Goal: Transaction & Acquisition: Book appointment/travel/reservation

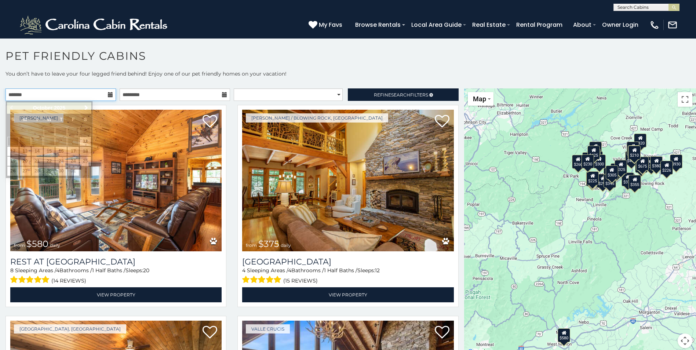
click at [109, 98] on input "text" at bounding box center [61, 94] width 110 height 12
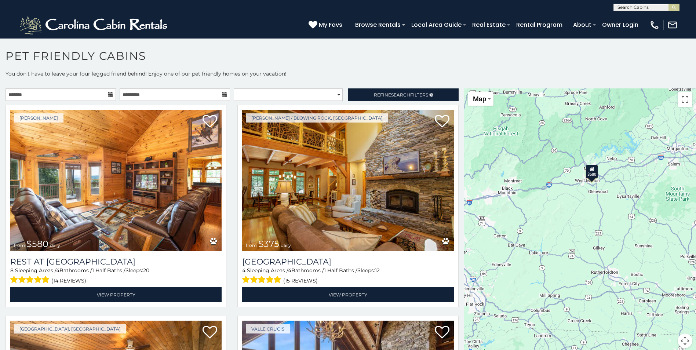
drag, startPoint x: 534, startPoint y: 282, endPoint x: 569, endPoint y: 114, distance: 171.4
click at [569, 114] on div "$580 $375 $325 $451 $460 $315 $315 $330 $395 $355 $650 $675 $380 $930 $375 $325…" at bounding box center [580, 222] width 232 height 268
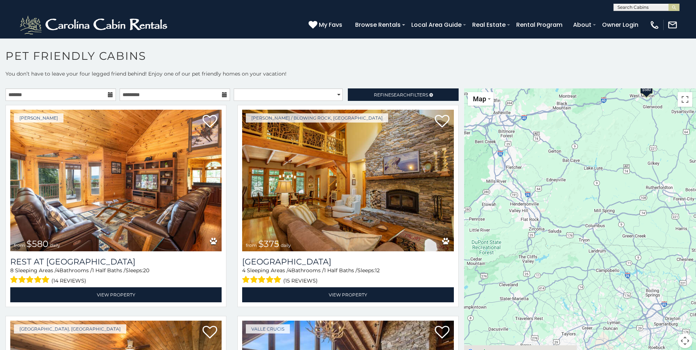
drag, startPoint x: 524, startPoint y: 227, endPoint x: 576, endPoint y: 136, distance: 104.4
click at [568, 140] on div "$580 $375 $325 $451 $460 $315 $315 $330 $395 $355 $650 $675 $380 $930 $375 $325…" at bounding box center [580, 222] width 232 height 268
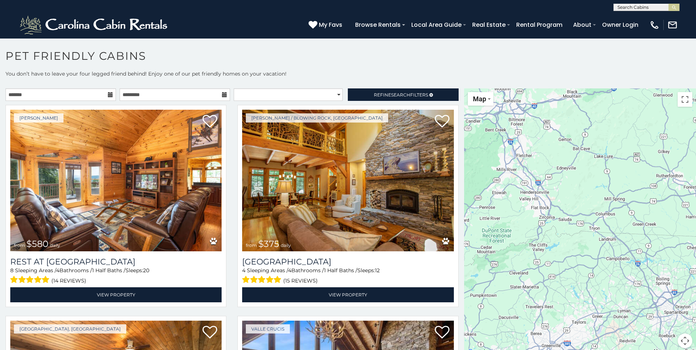
drag, startPoint x: 563, startPoint y: 229, endPoint x: 568, endPoint y: 226, distance: 5.3
click at [568, 226] on div "$580 $375 $325 $451 $460 $315 $315 $330 $395 $355 $650 $675 $380 $930 $375 $325…" at bounding box center [580, 222] width 232 height 268
